Goal: Task Accomplishment & Management: Use online tool/utility

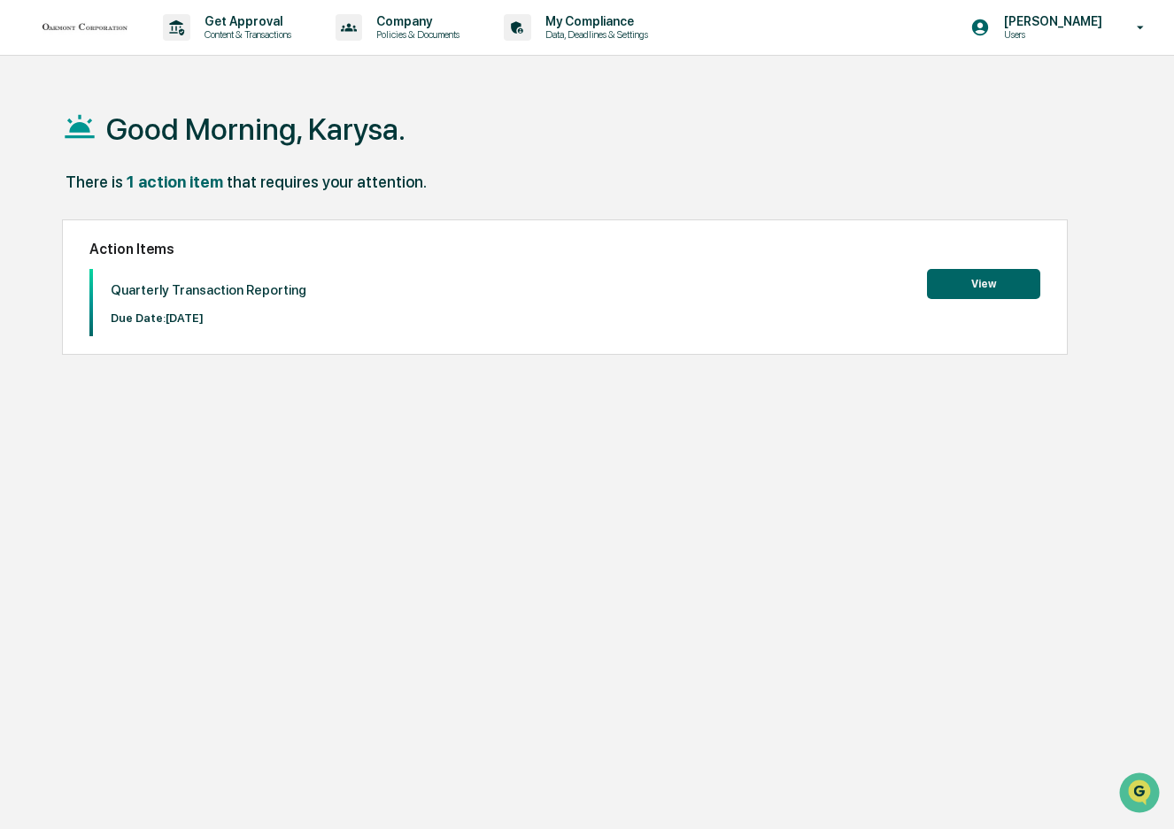
click at [978, 286] on button "View" at bounding box center [983, 284] width 113 height 30
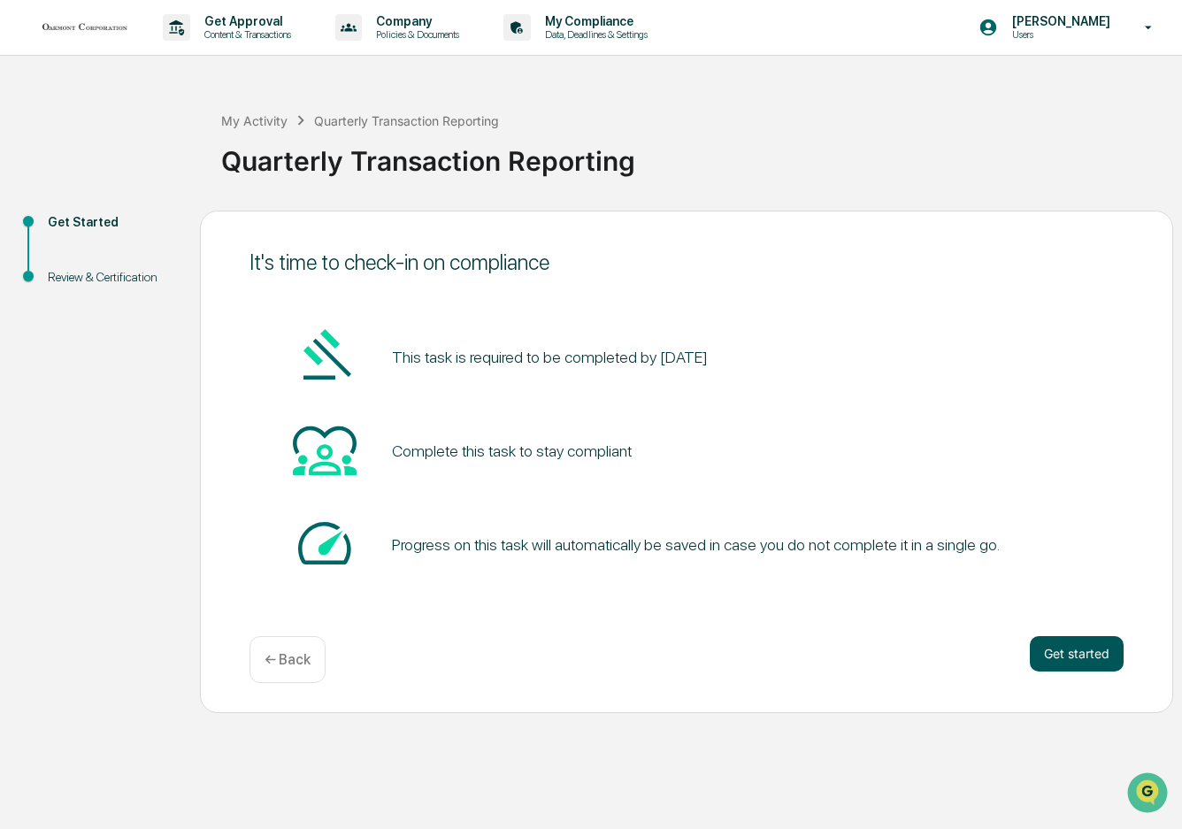
click at [1074, 645] on button "Get started" at bounding box center [1077, 653] width 94 height 35
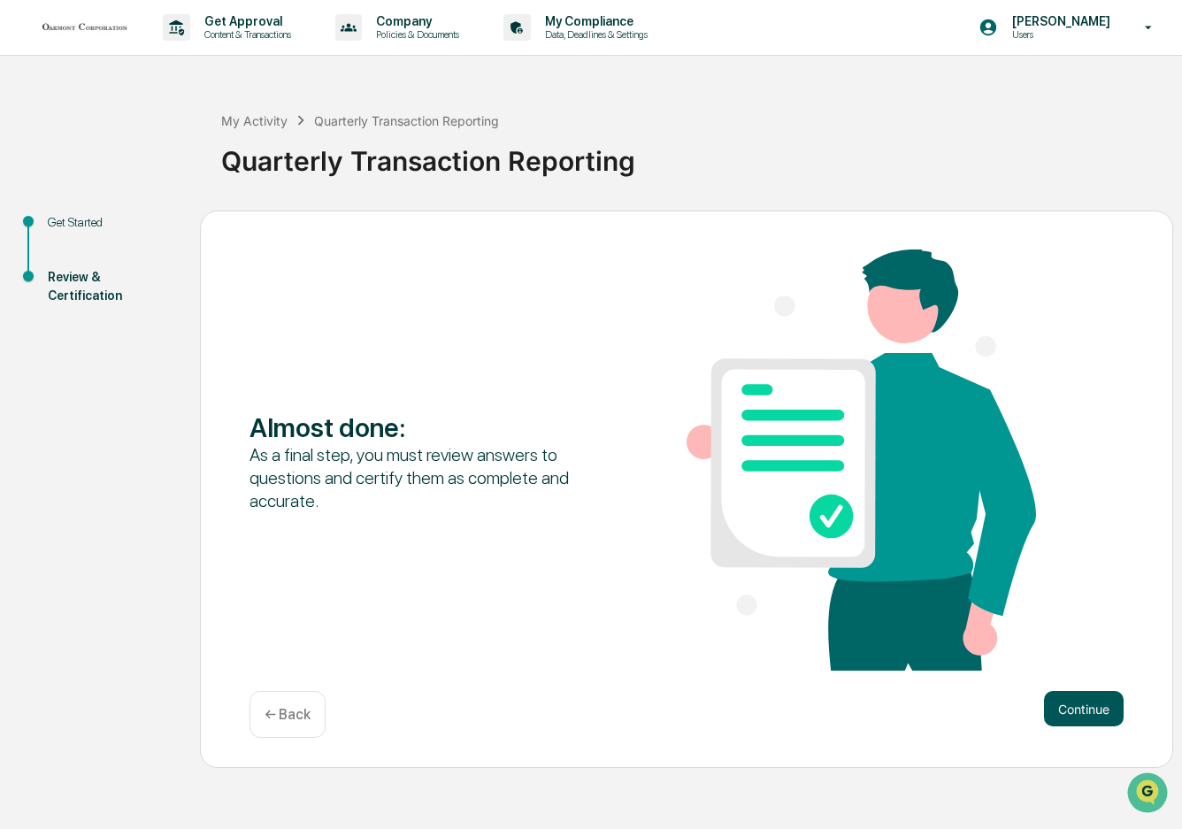
click at [1067, 700] on button "Continue" at bounding box center [1084, 708] width 80 height 35
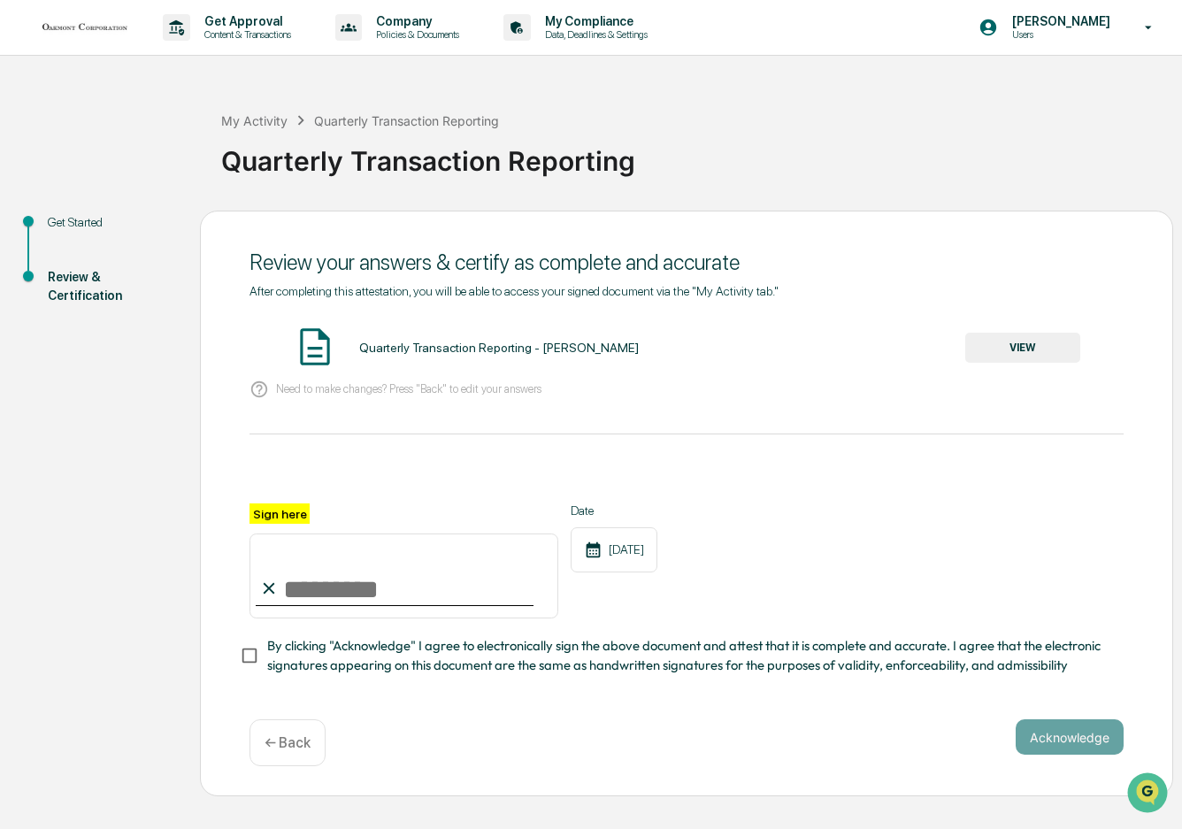
click at [1029, 349] on button "VIEW" at bounding box center [1023, 348] width 115 height 30
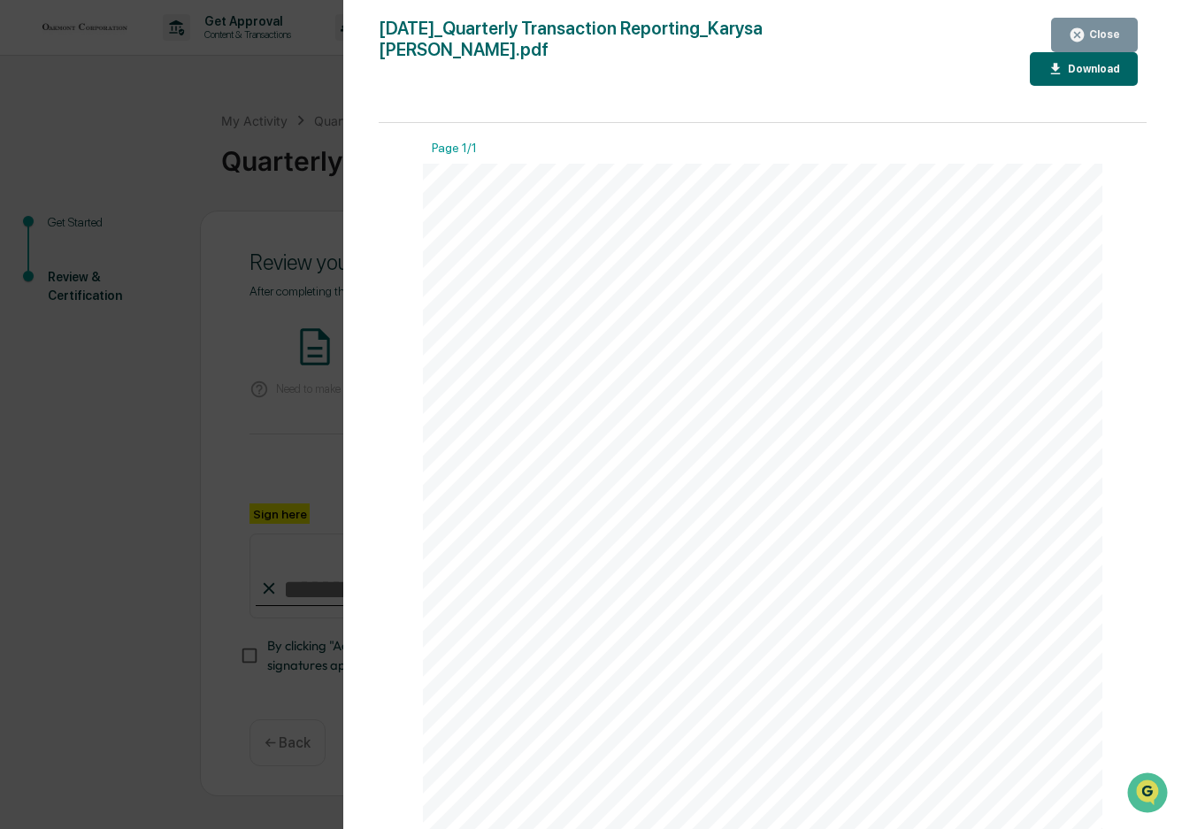
click at [1048, 61] on div "Download" at bounding box center [1084, 69] width 73 height 17
click at [1100, 38] on div "Close" at bounding box center [1103, 34] width 35 height 12
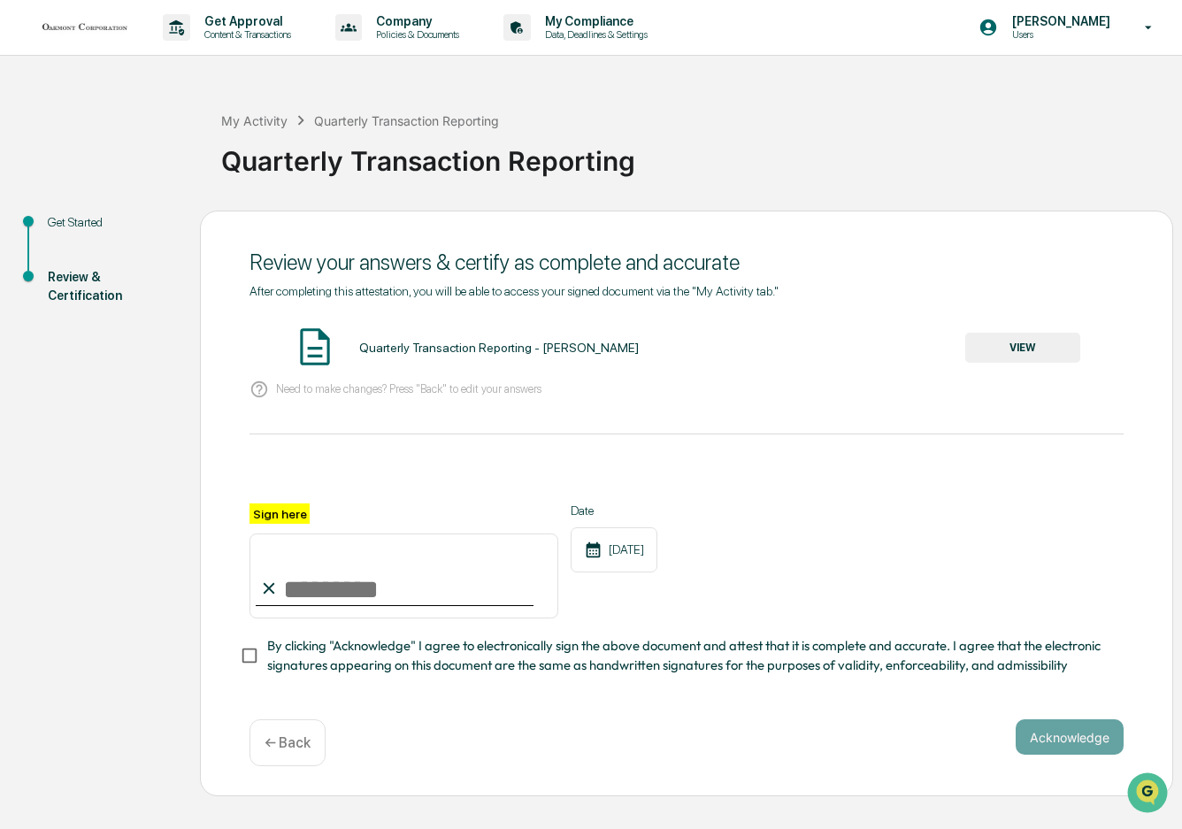
click at [335, 586] on input "Sign here" at bounding box center [404, 576] width 309 height 85
type input "**********"
click at [353, 643] on span "By clicking "Acknowledge" I agree to electronically sign the above document and…" at bounding box center [688, 656] width 843 height 40
click at [1066, 730] on button "Acknowledge" at bounding box center [1070, 737] width 108 height 35
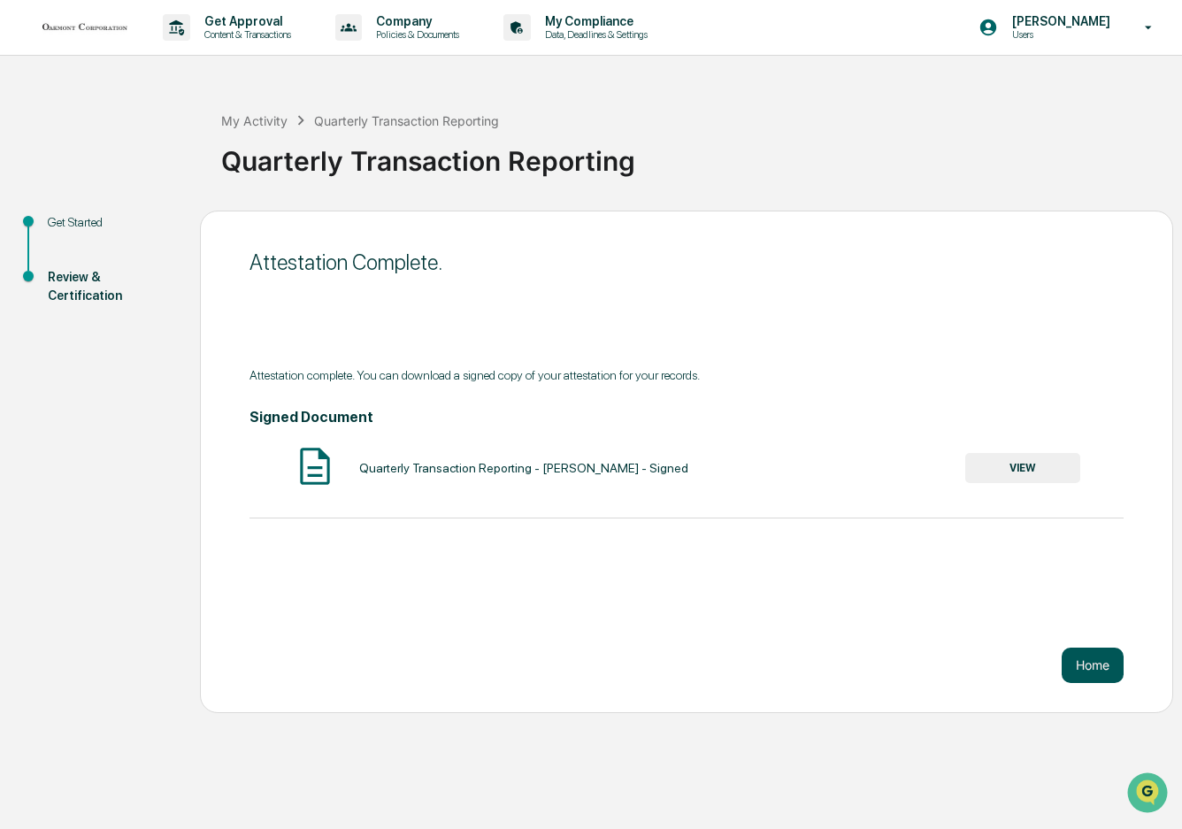
click at [1092, 671] on button "Home" at bounding box center [1093, 665] width 62 height 35
